Goal: Check status: Check status

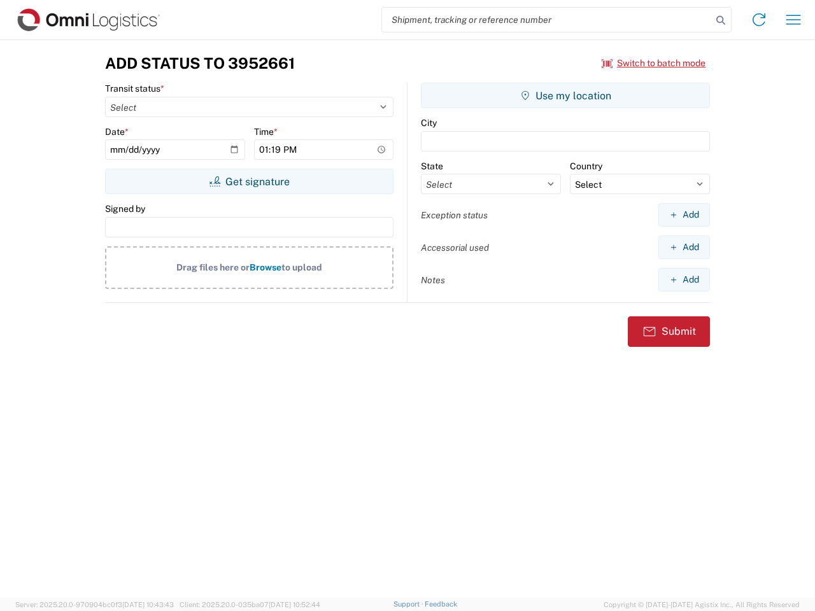
click at [547, 20] on input "search" at bounding box center [547, 20] width 330 height 24
click at [721, 20] on icon at bounding box center [721, 20] width 18 height 18
click at [759, 20] on icon at bounding box center [759, 20] width 20 height 20
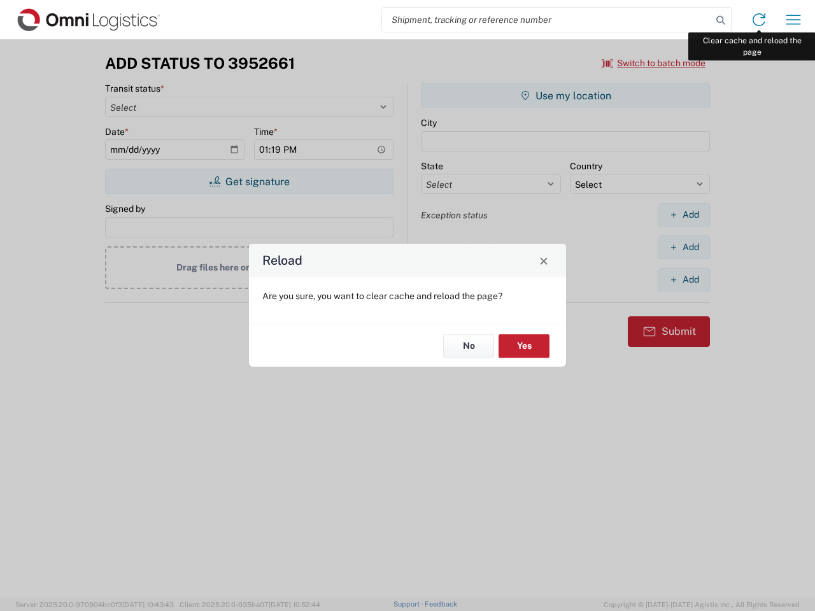
click at [793, 20] on div "Reload Are you sure, you want to clear cache and reload the page? No Yes" at bounding box center [407, 305] width 815 height 611
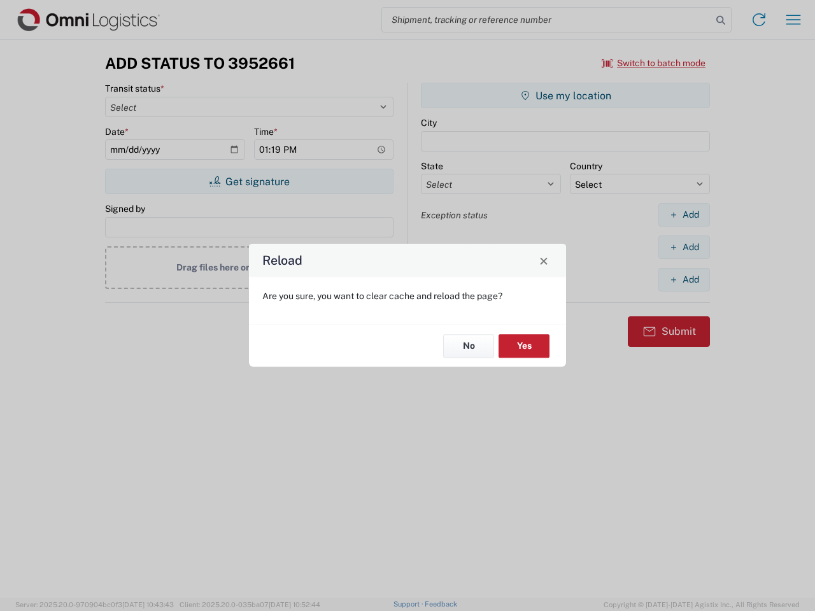
click at [654, 63] on div "Reload Are you sure, you want to clear cache and reload the page? No Yes" at bounding box center [407, 305] width 815 height 611
click at [249, 181] on div "Reload Are you sure, you want to clear cache and reload the page? No Yes" at bounding box center [407, 305] width 815 height 611
click at [565, 96] on div "Reload Are you sure, you want to clear cache and reload the page? No Yes" at bounding box center [407, 305] width 815 height 611
click at [684, 215] on div "Reload Are you sure, you want to clear cache and reload the page? No Yes" at bounding box center [407, 305] width 815 height 611
click at [684, 247] on div "Reload Are you sure, you want to clear cache and reload the page? No Yes" at bounding box center [407, 305] width 815 height 611
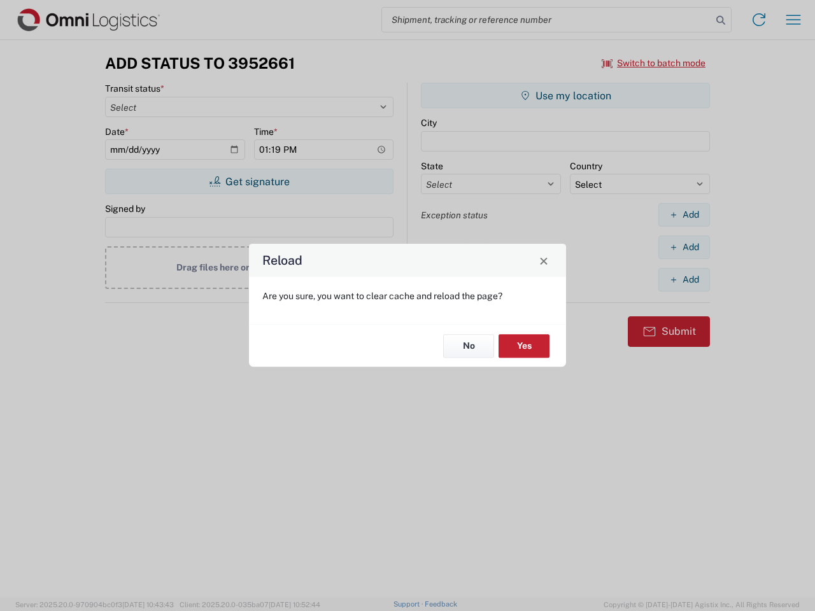
click at [684, 279] on div "Reload Are you sure, you want to clear cache and reload the page? No Yes" at bounding box center [407, 305] width 815 height 611
